Goal: Navigation & Orientation: Find specific page/section

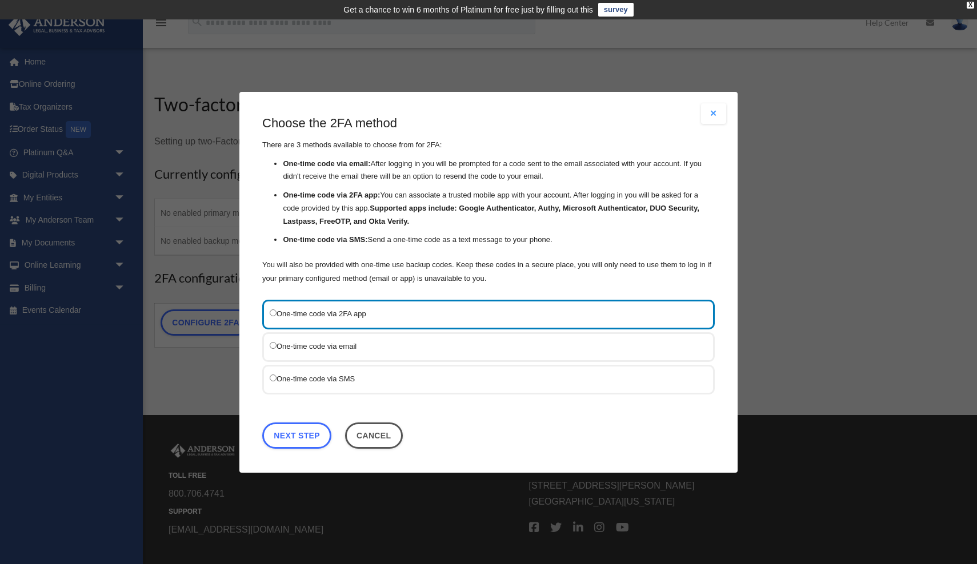
click at [376, 346] on label "One-time code via email" at bounding box center [483, 346] width 426 height 14
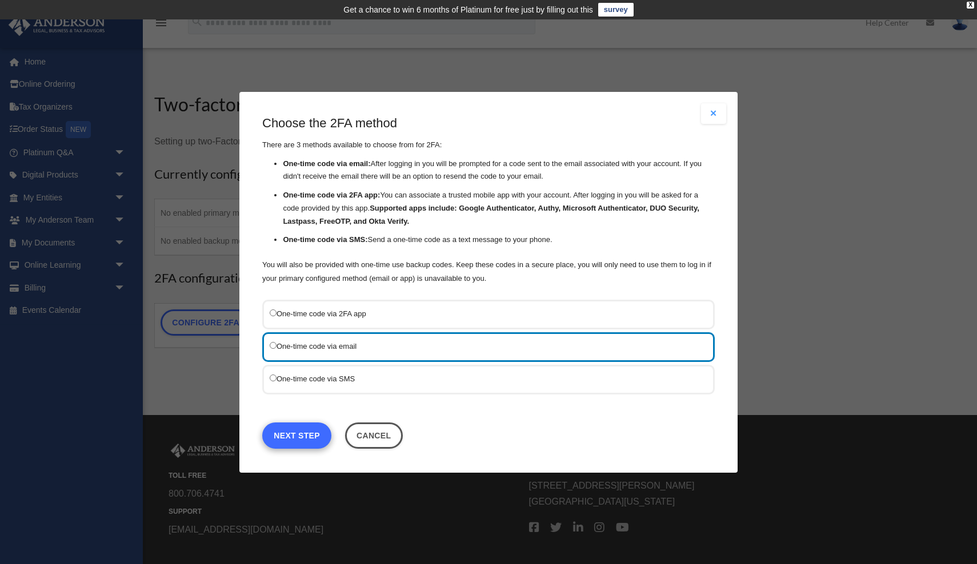
click at [295, 440] on link "Next Step" at bounding box center [296, 435] width 69 height 26
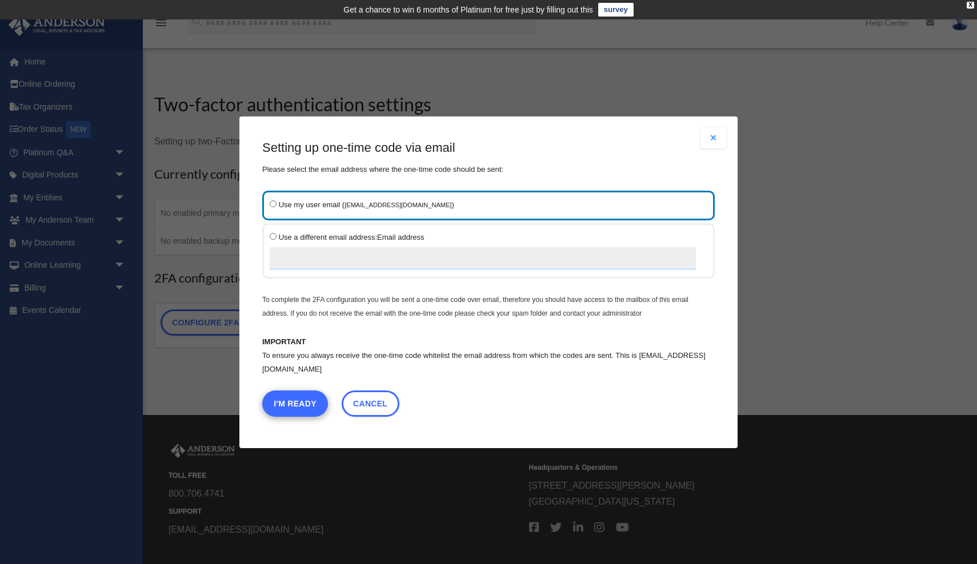
click at [295, 402] on button "I'm Ready" at bounding box center [295, 403] width 66 height 26
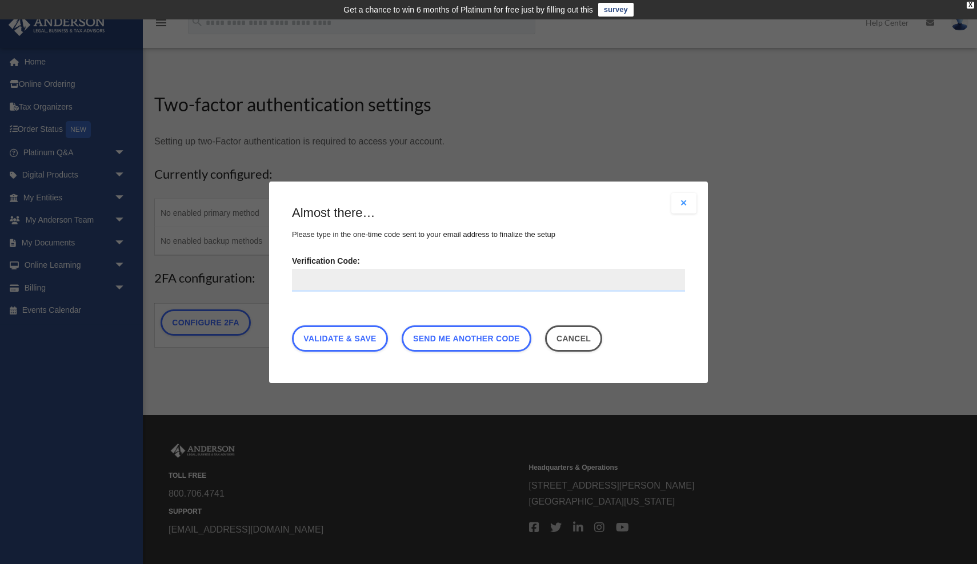
paste input "******"
type input "******"
click at [371, 338] on link "Validate & Save" at bounding box center [340, 338] width 96 height 26
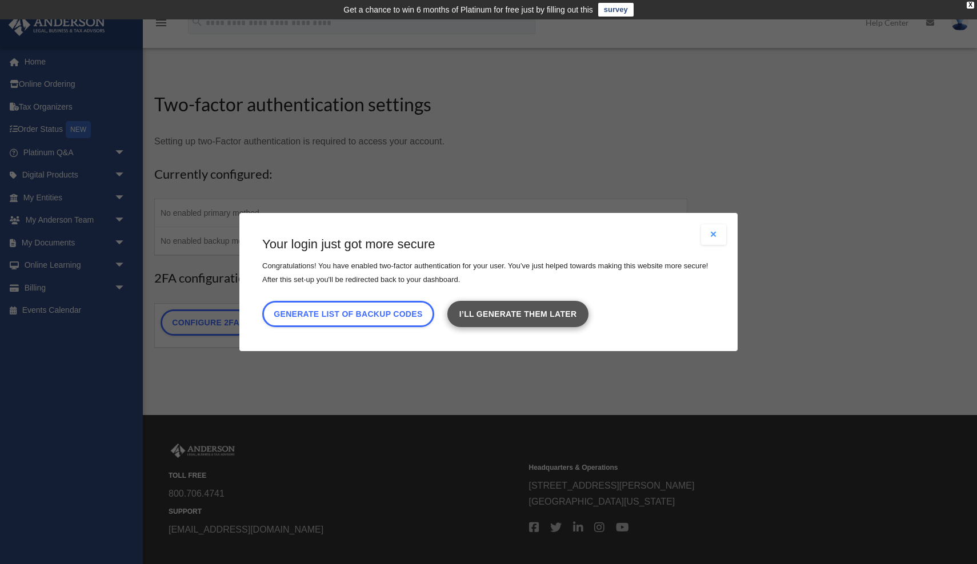
click at [546, 314] on link "I’ll generate them later" at bounding box center [517, 314] width 141 height 26
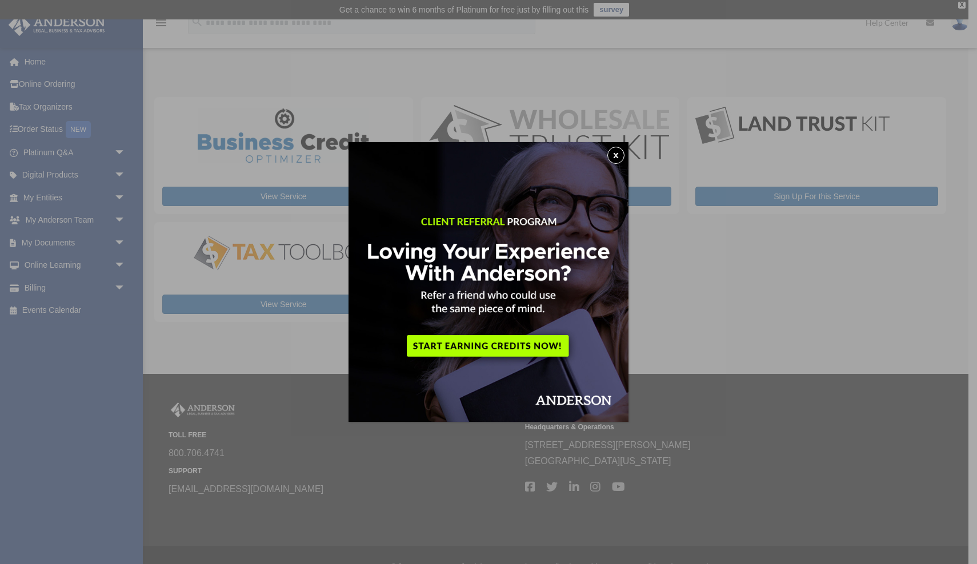
click at [619, 153] on button "x" at bounding box center [615, 155] width 17 height 17
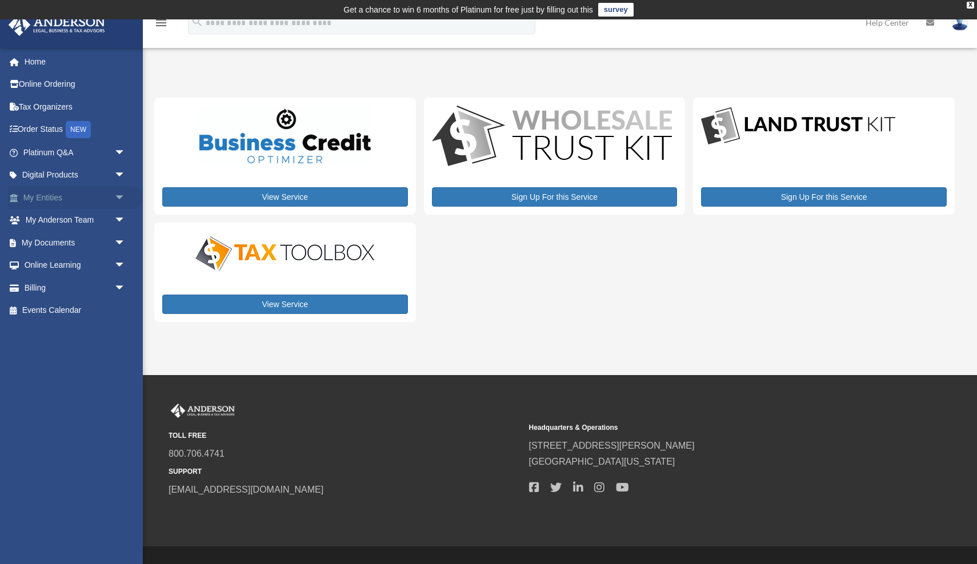
click at [65, 197] on link "My Entities arrow_drop_down" at bounding box center [75, 197] width 135 height 23
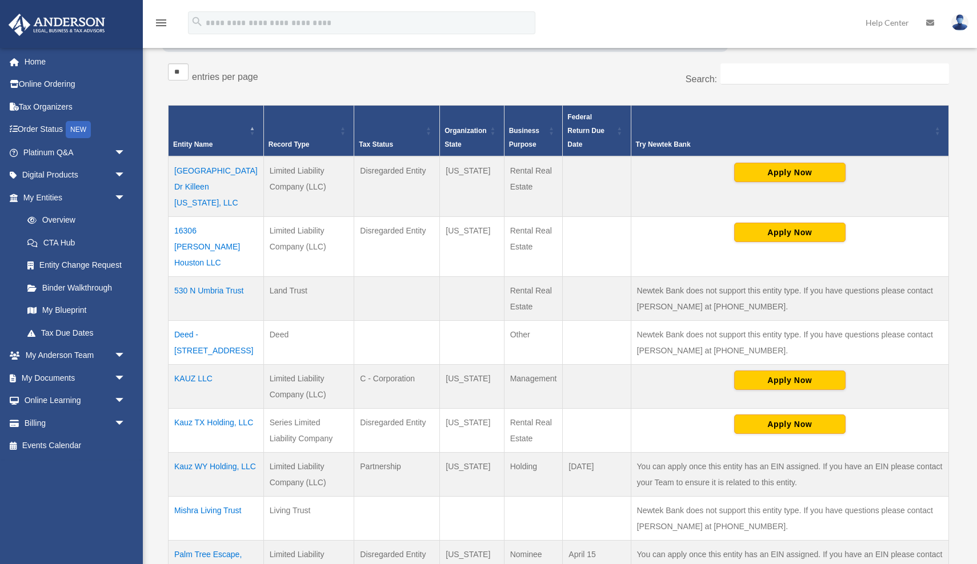
scroll to position [217, 0]
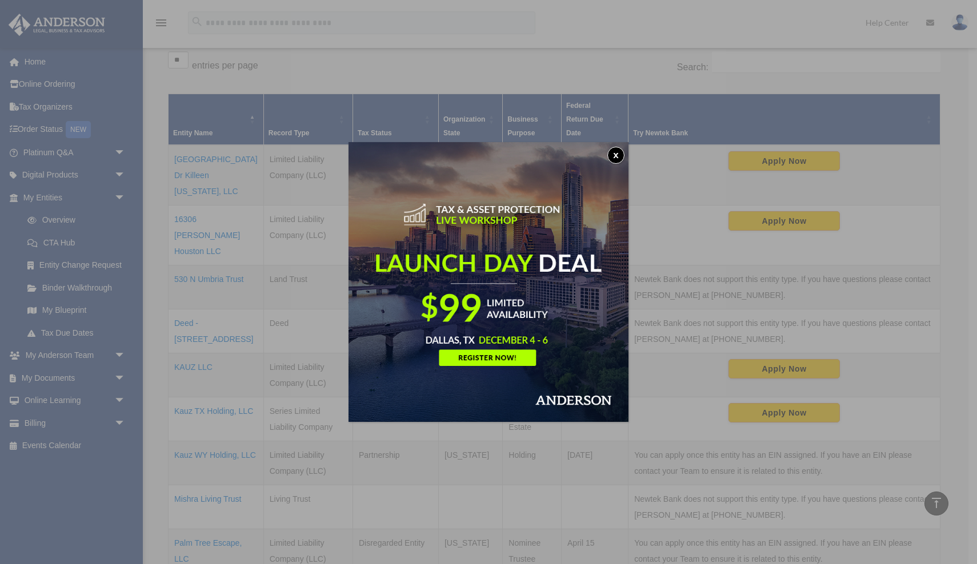
click at [617, 159] on button "x" at bounding box center [615, 155] width 17 height 17
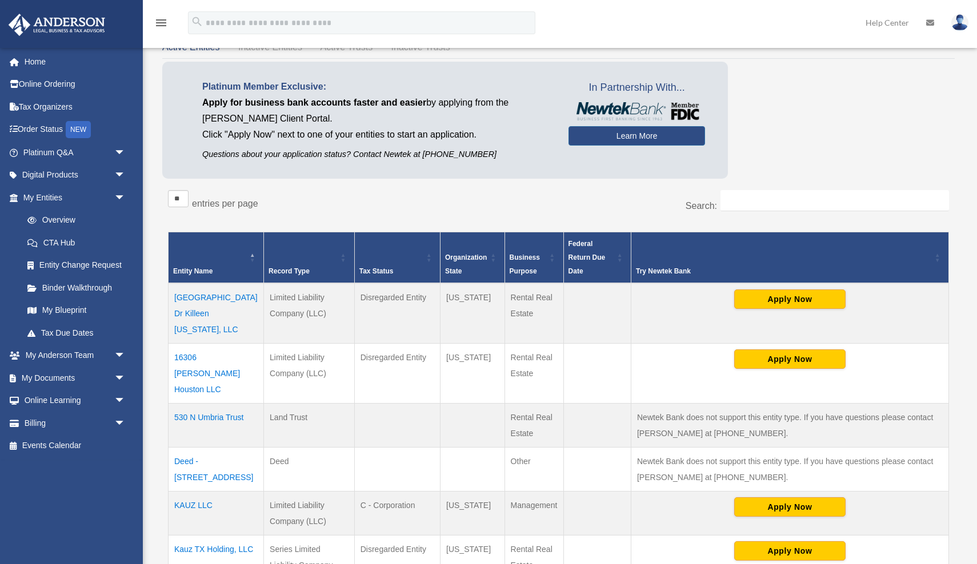
scroll to position [288, 0]
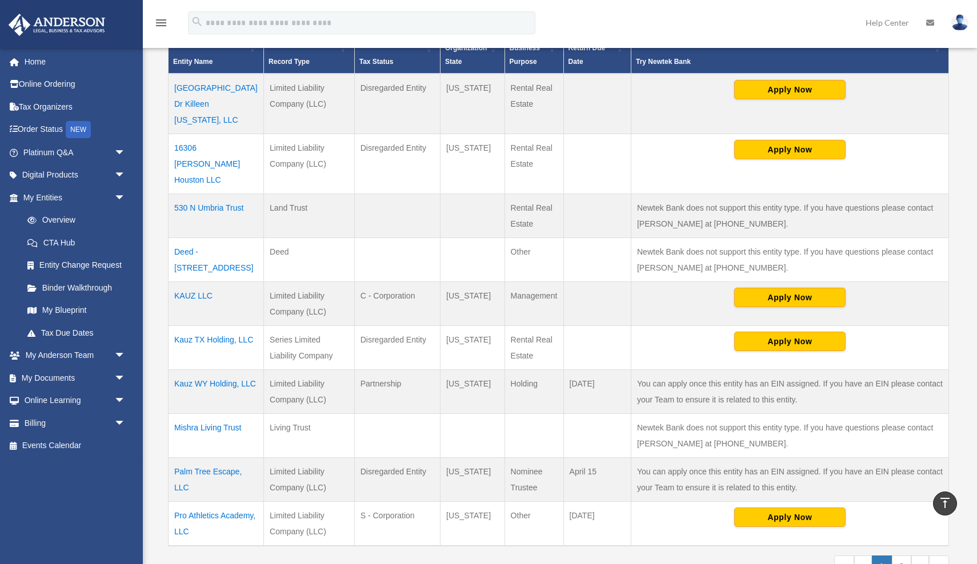
click at [210, 87] on td "1301 Wales Dr Killeen Texas, LLC" at bounding box center [216, 104] width 95 height 61
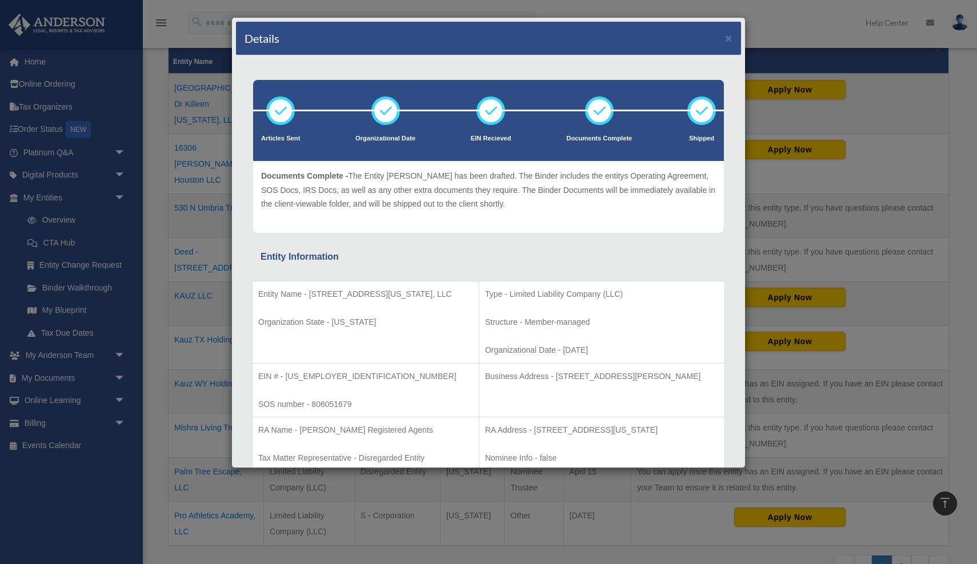
scroll to position [0, 0]
click at [731, 39] on button "×" at bounding box center [728, 38] width 7 height 12
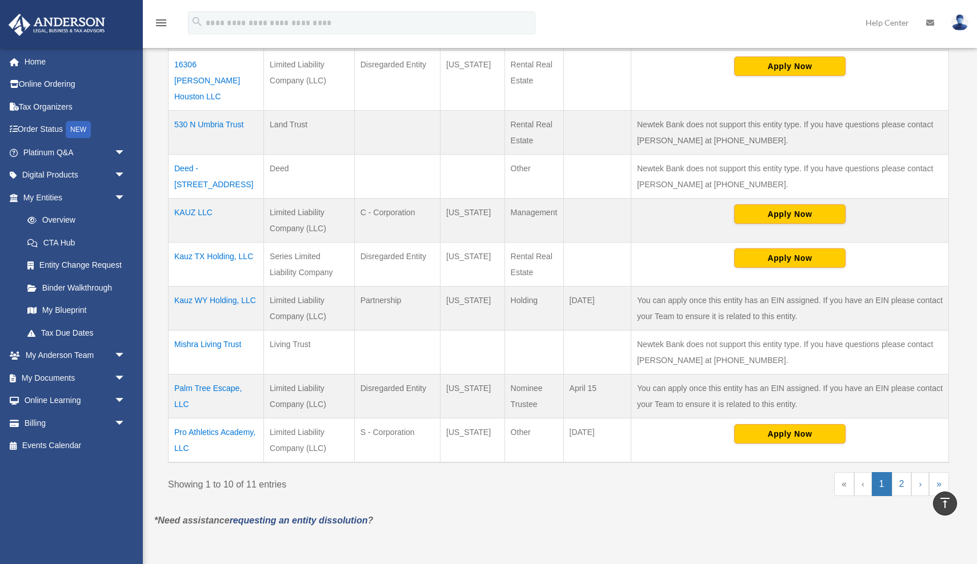
scroll to position [374, 0]
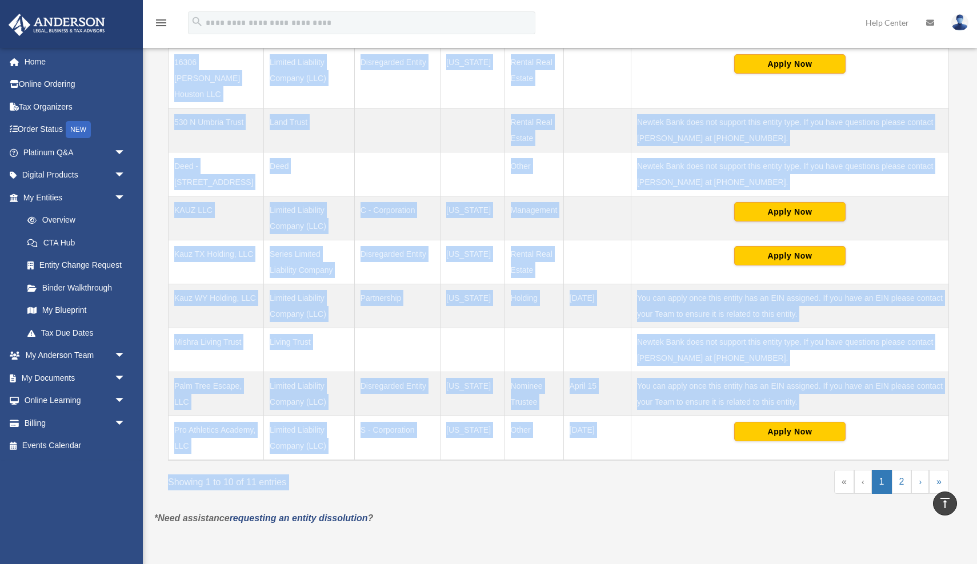
drag, startPoint x: 165, startPoint y: 58, endPoint x: 584, endPoint y: 439, distance: 567.0
click at [586, 439] on div "** ** ** *** entries per page Search: Entity Name Record Type Tax Status Organi…" at bounding box center [558, 200] width 792 height 622
click at [904, 470] on link "2" at bounding box center [902, 482] width 20 height 24
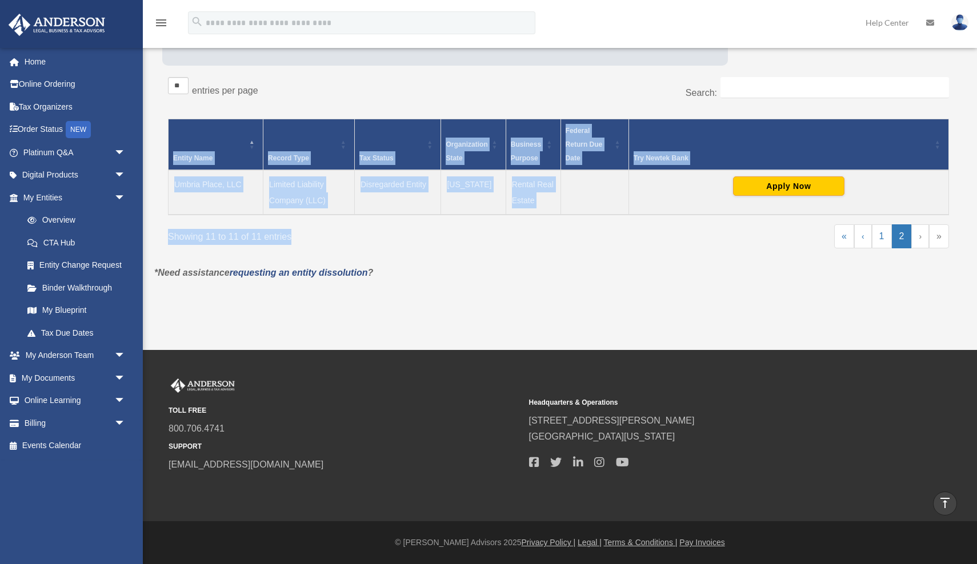
scroll to position [190, 0]
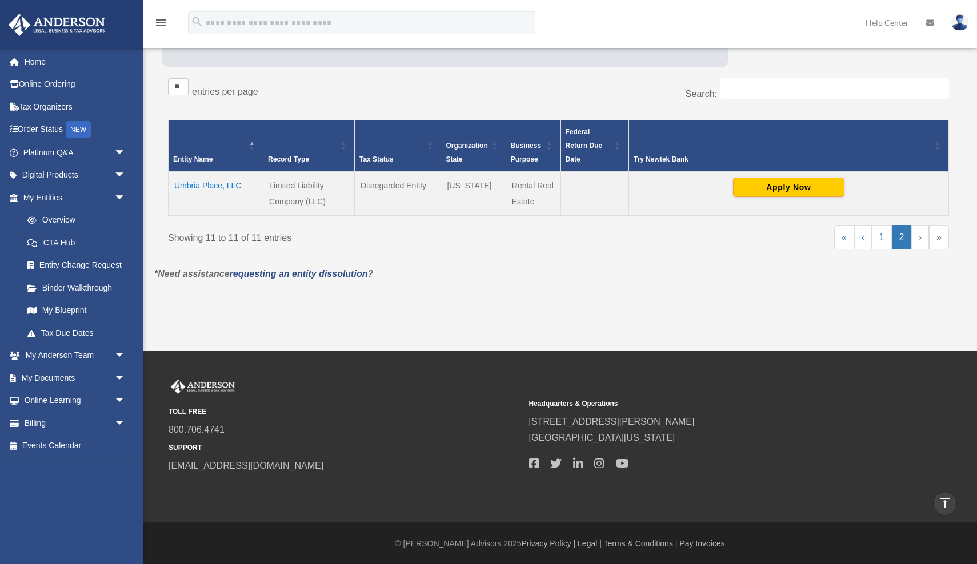
click at [544, 338] on div "Overview maneeshmishra@gmail.com Sign Out maneeshmishra@gmail.com Home Online O…" at bounding box center [488, 90] width 977 height 522
drag, startPoint x: 164, startPoint y: 177, endPoint x: 507, endPoint y: 218, distance: 345.9
click at [507, 218] on div "** ** ** *** entries per page Search: Entity Name Record Type Tax Status Organi…" at bounding box center [558, 170] width 792 height 194
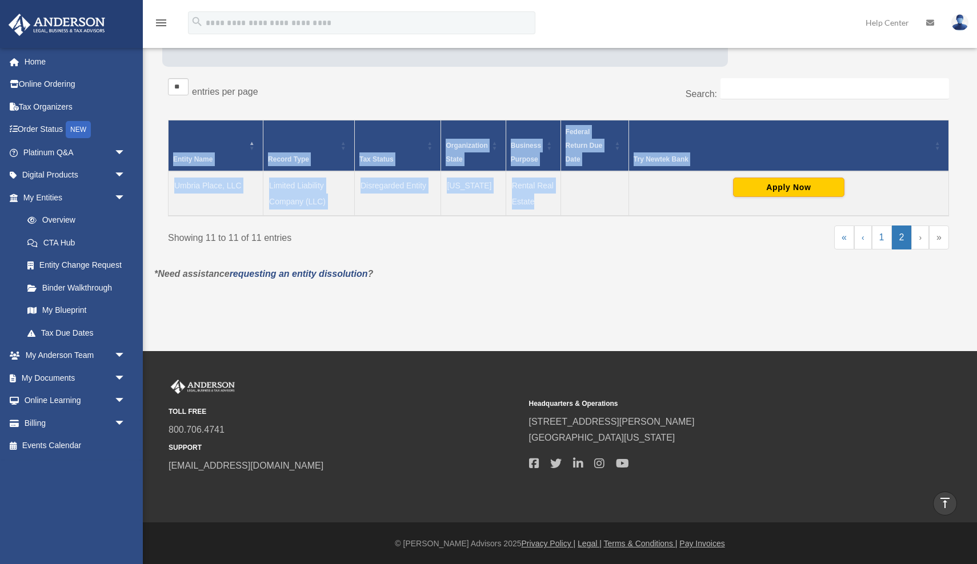
drag, startPoint x: 166, startPoint y: 188, endPoint x: 569, endPoint y: 194, distance: 403.4
click at [569, 194] on div "** ** ** *** entries per page Search: Entity Name Record Type Tax Status Organi…" at bounding box center [558, 170] width 792 height 194
copy table "Entity Name Record Type Tax Status Organization State Business Purpose Federal …"
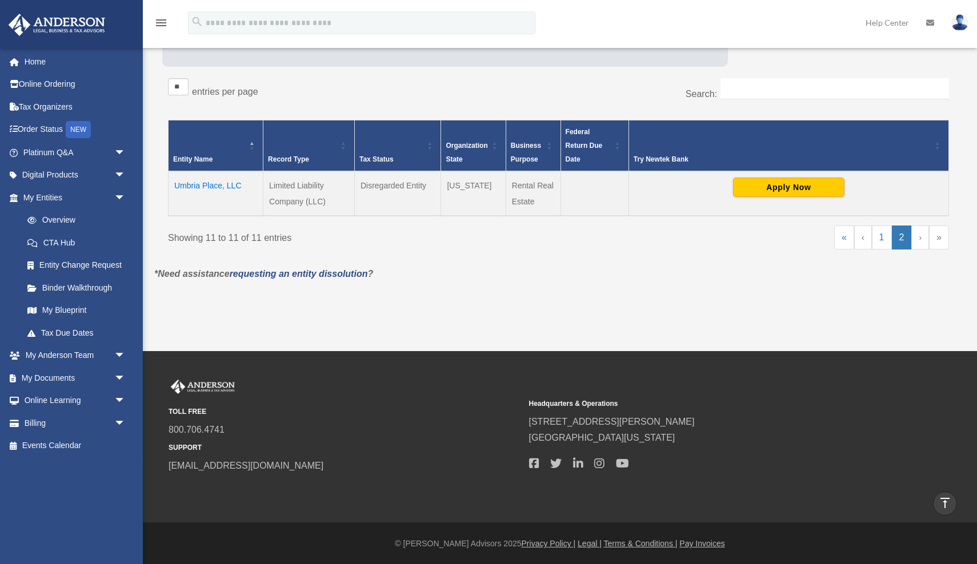
click at [347, 246] on div "Showing 11 to 11 of 11 entries « ‹ 1 2 › »" at bounding box center [558, 243] width 781 height 35
click at [81, 305] on link "My Blueprint" at bounding box center [79, 310] width 127 height 23
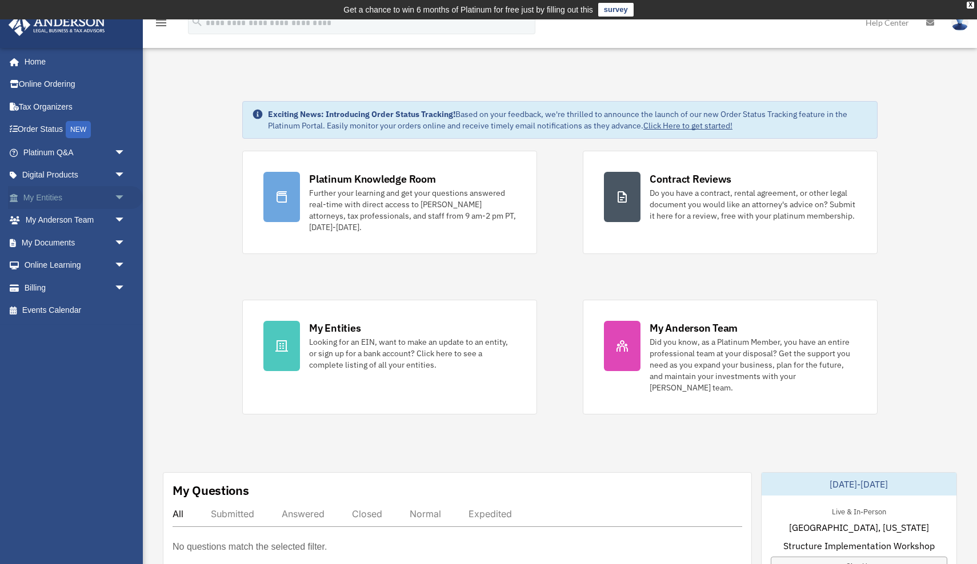
click at [78, 199] on link "My Entities arrow_drop_down" at bounding box center [75, 197] width 135 height 23
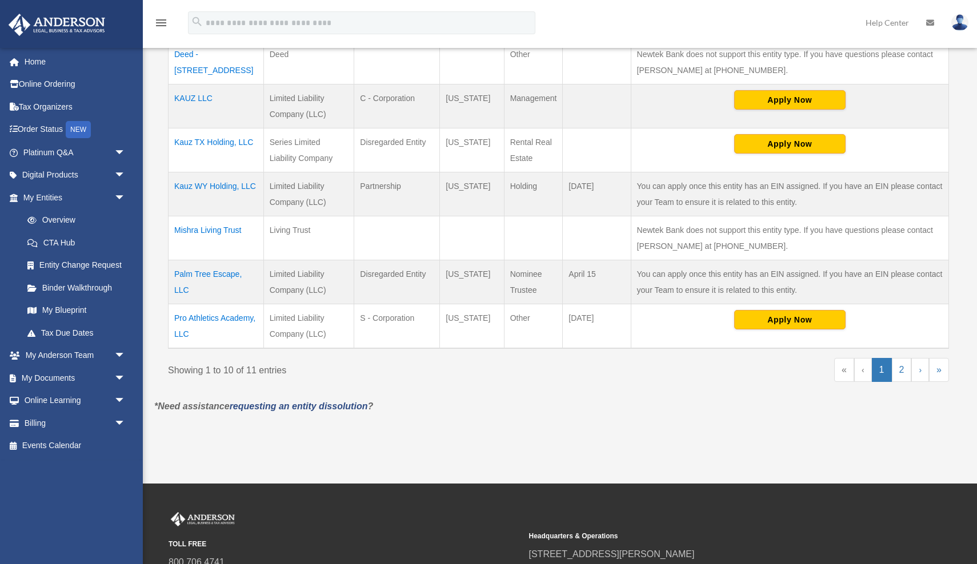
scroll to position [468, 0]
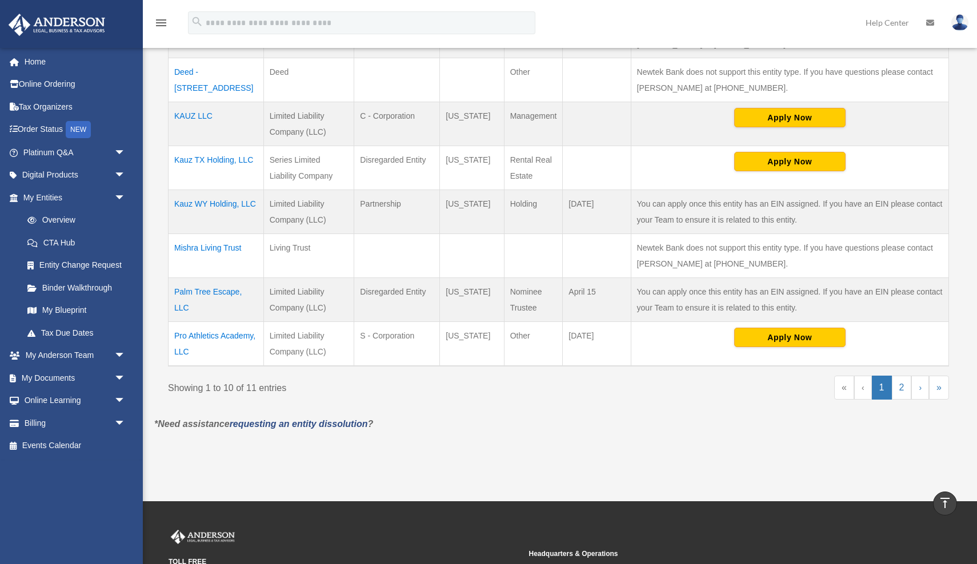
click at [223, 234] on td "Mishra Living Trust" at bounding box center [216, 256] width 95 height 44
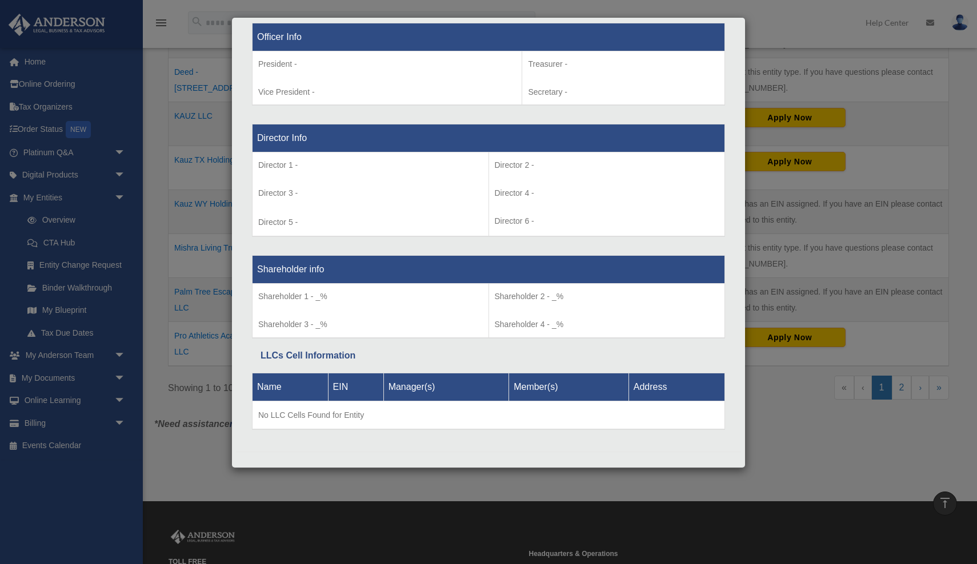
scroll to position [740, 0]
click at [775, 37] on div "Details × Articles Sent Organizational Date" at bounding box center [488, 282] width 977 height 564
